Goal: Transaction & Acquisition: Purchase product/service

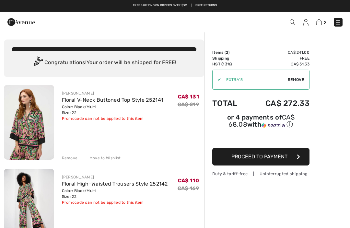
click at [304, 22] on img at bounding box center [306, 22] width 6 height 6
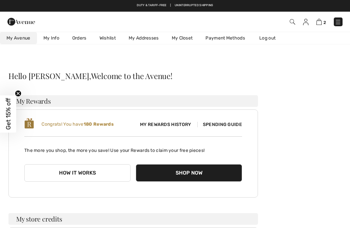
click at [84, 170] on button "How it works" at bounding box center [77, 174] width 106 height 18
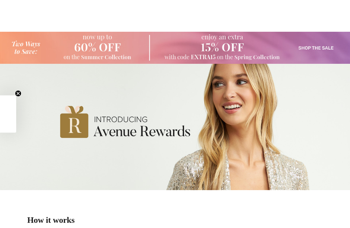
checkbox input "true"
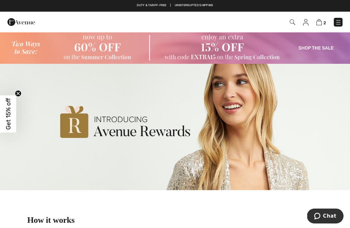
click at [319, 21] on img at bounding box center [320, 22] width 6 height 6
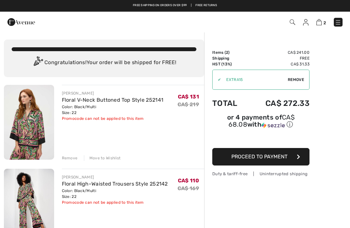
click at [277, 155] on span "Proceed to Payment" at bounding box center [260, 157] width 56 height 6
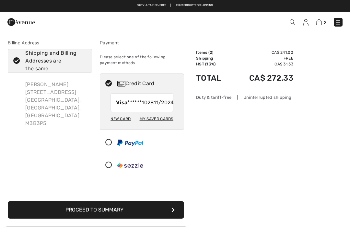
click at [155, 125] on div "My Saved Cards" at bounding box center [157, 119] width 34 height 11
radio input "true"
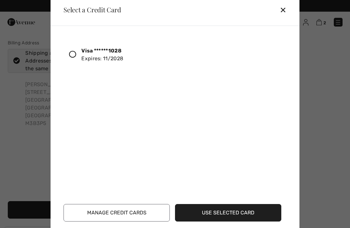
click at [74, 55] on icon at bounding box center [72, 54] width 7 height 7
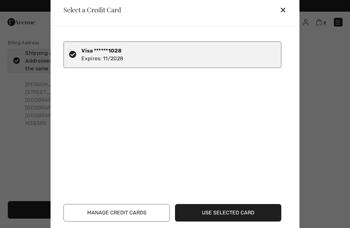
click at [245, 213] on button "Use Selected Card" at bounding box center [228, 213] width 106 height 18
click at [230, 210] on button "Use Selected Card" at bounding box center [228, 213] width 106 height 18
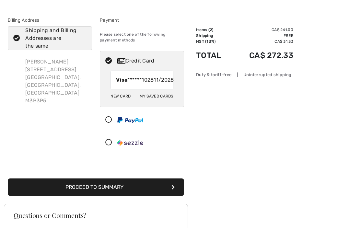
scroll to position [27, 0]
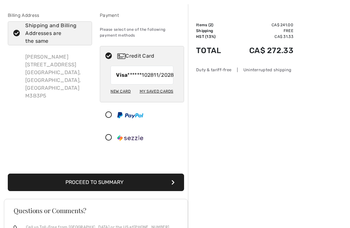
click at [139, 188] on button "Proceed to Summary" at bounding box center [96, 183] width 177 height 18
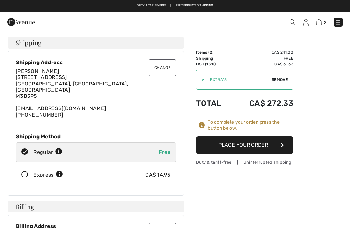
click at [251, 143] on button "Place Your Order" at bounding box center [244, 146] width 97 height 18
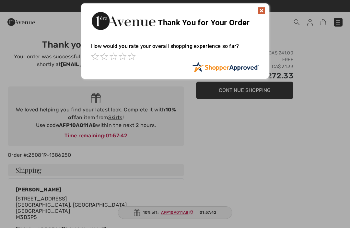
click at [265, 7] on img at bounding box center [262, 11] width 8 height 8
